Goal: Subscribe to service/newsletter

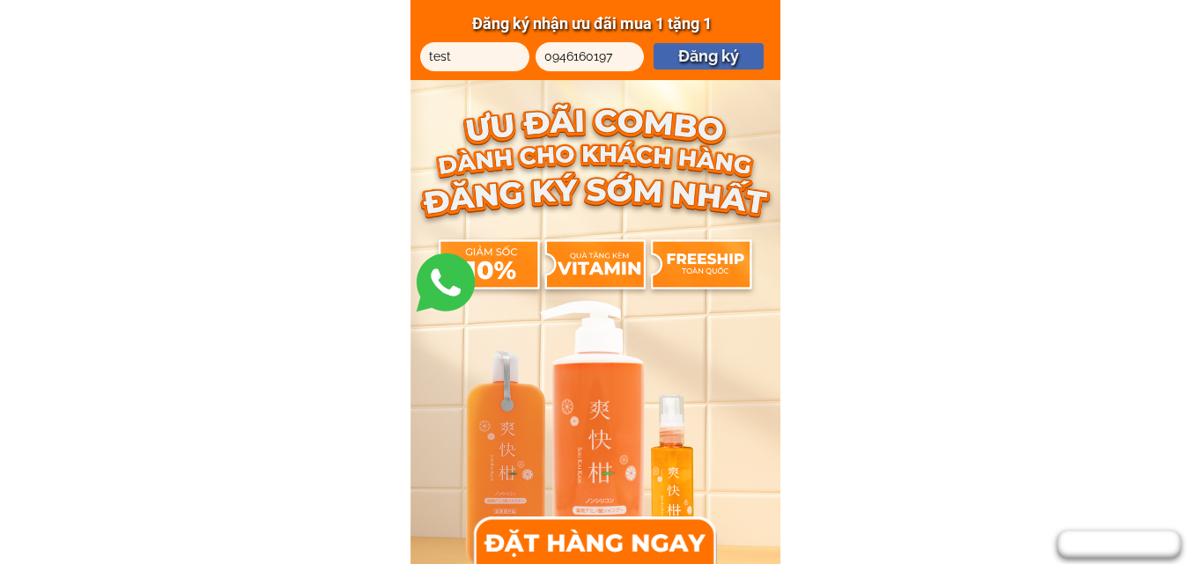
click at [705, 49] on p "Đăng ký" at bounding box center [708, 56] width 110 height 26
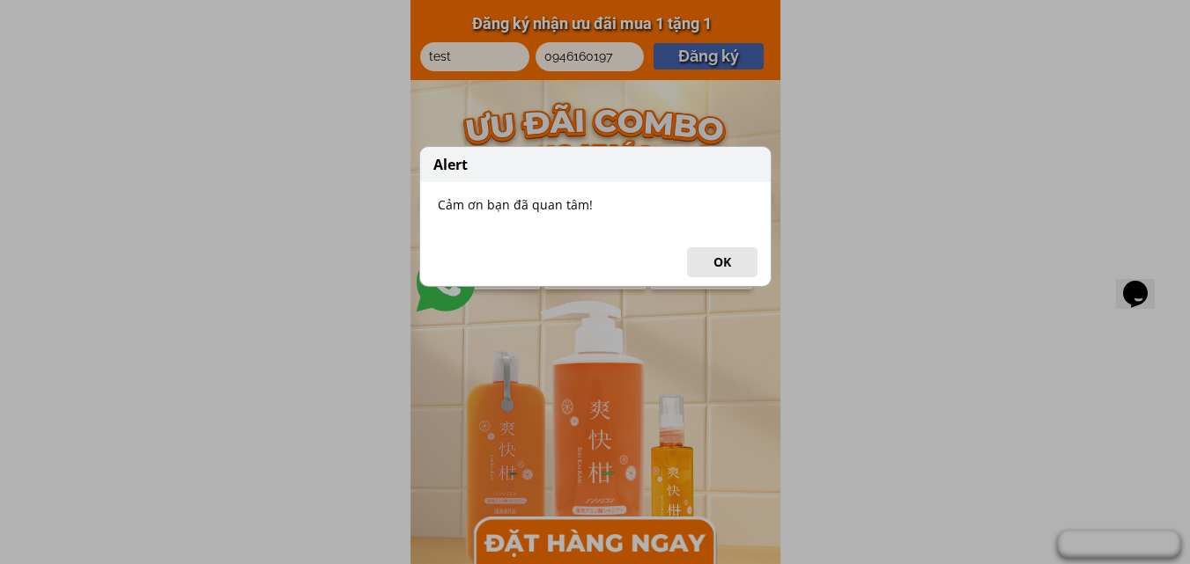
click at [725, 265] on button "OK" at bounding box center [722, 262] width 70 height 30
